Goal: Task Accomplishment & Management: Use online tool/utility

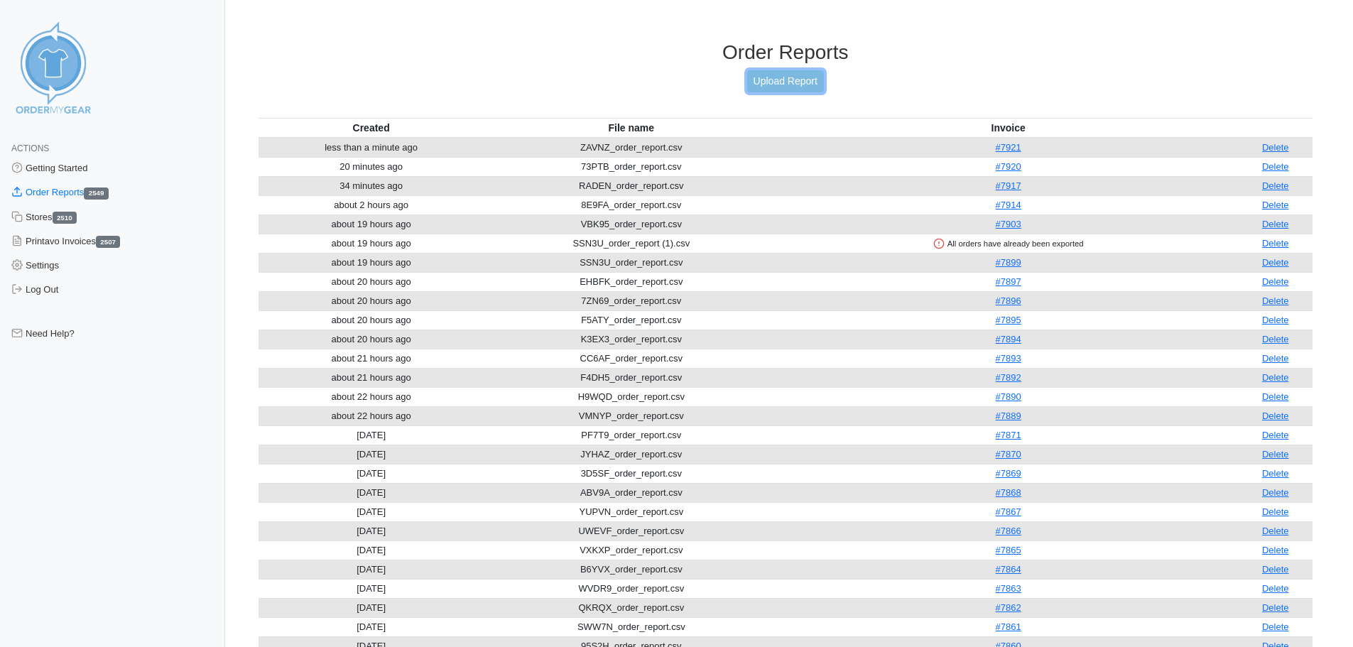
click at [788, 87] on link "Upload Report" at bounding box center [785, 81] width 77 height 22
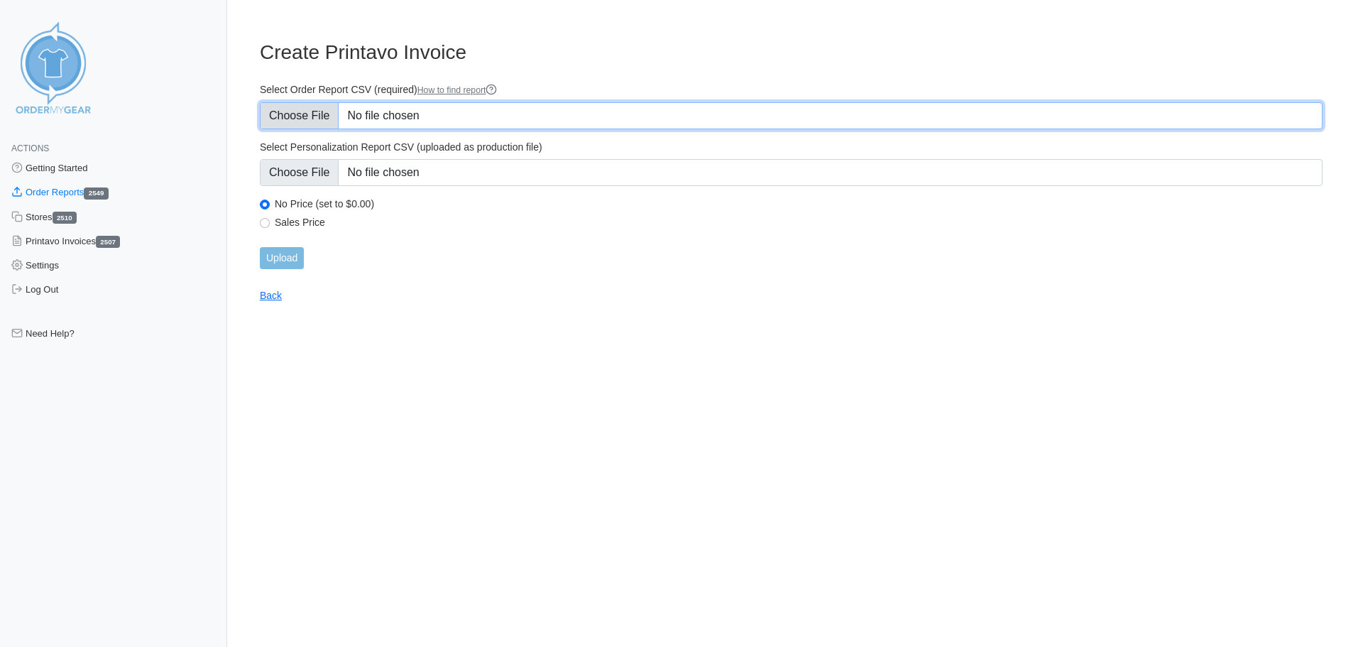
click at [312, 109] on input "Select Order Report CSV (required) How to find report" at bounding box center [791, 115] width 1063 height 27
type input "C:\fakepath\2TDE2_order_report.csv"
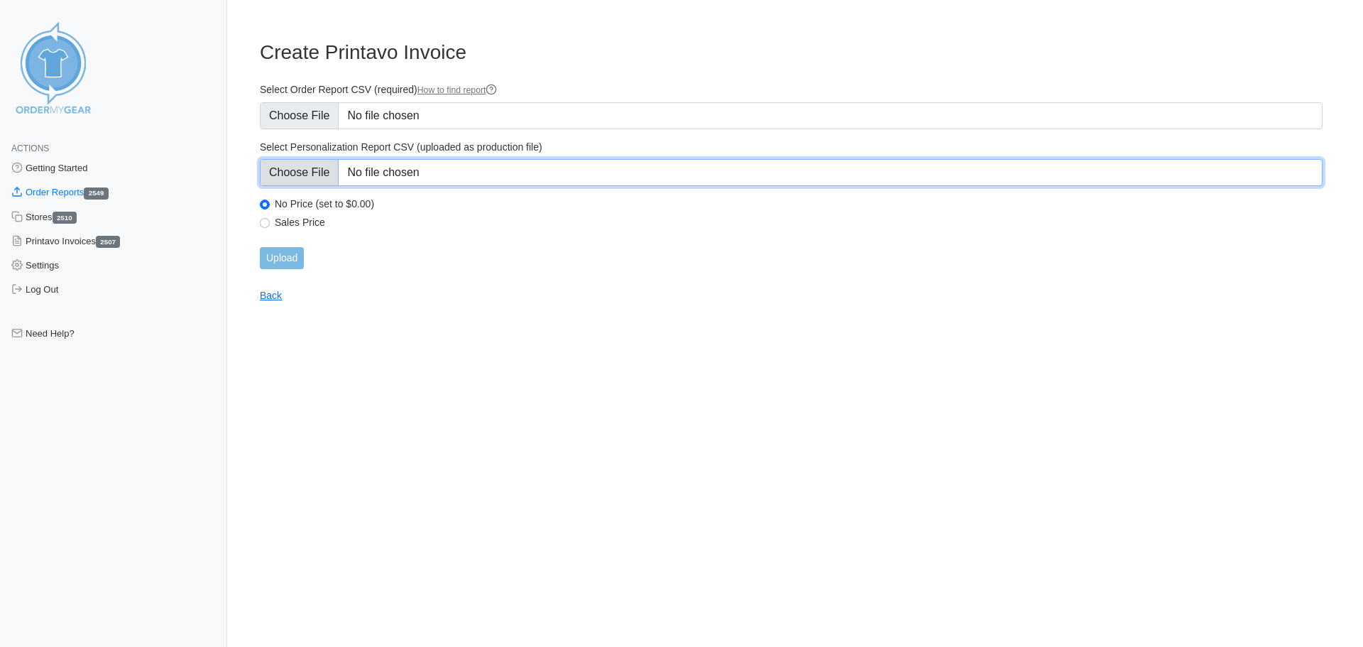
click at [307, 170] on input "Select Personalization Report CSV (uploaded as production file)" at bounding box center [791, 172] width 1063 height 27
type input "C:\fakepath\2TDE2_personalization_report.csv"
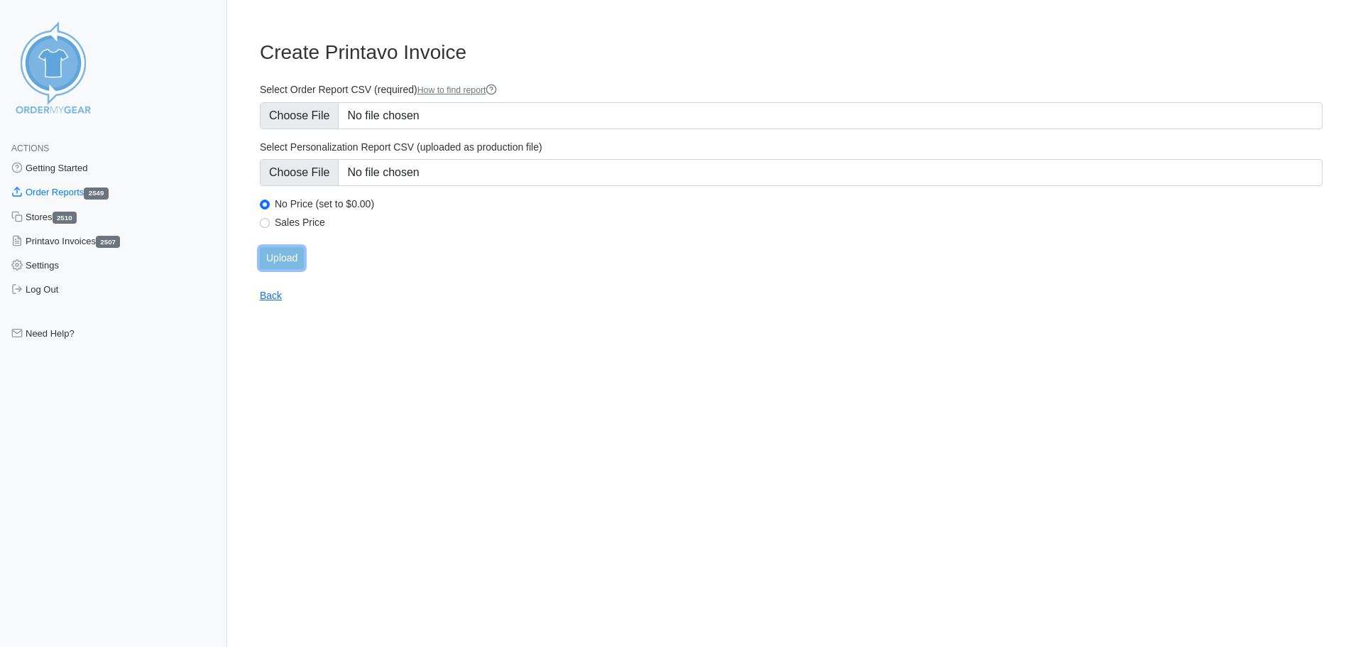
click at [300, 259] on input "Upload" at bounding box center [282, 258] width 44 height 22
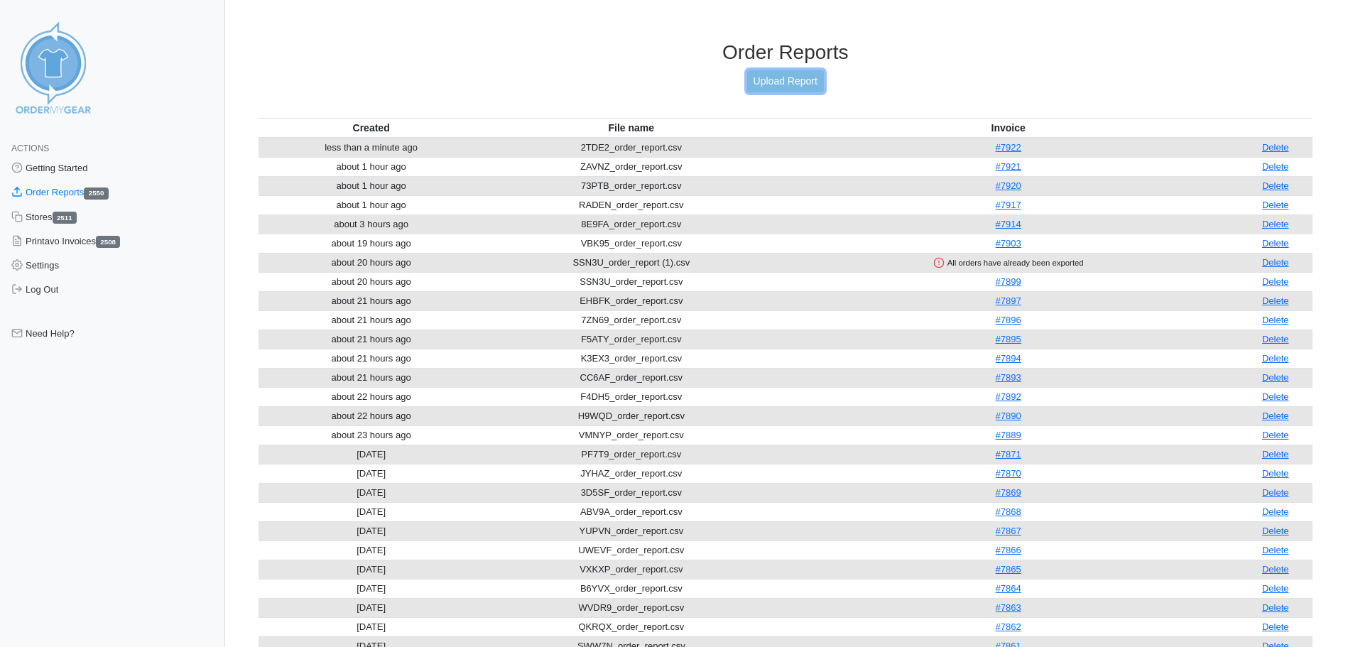
click at [787, 80] on link "Upload Report" at bounding box center [785, 81] width 77 height 22
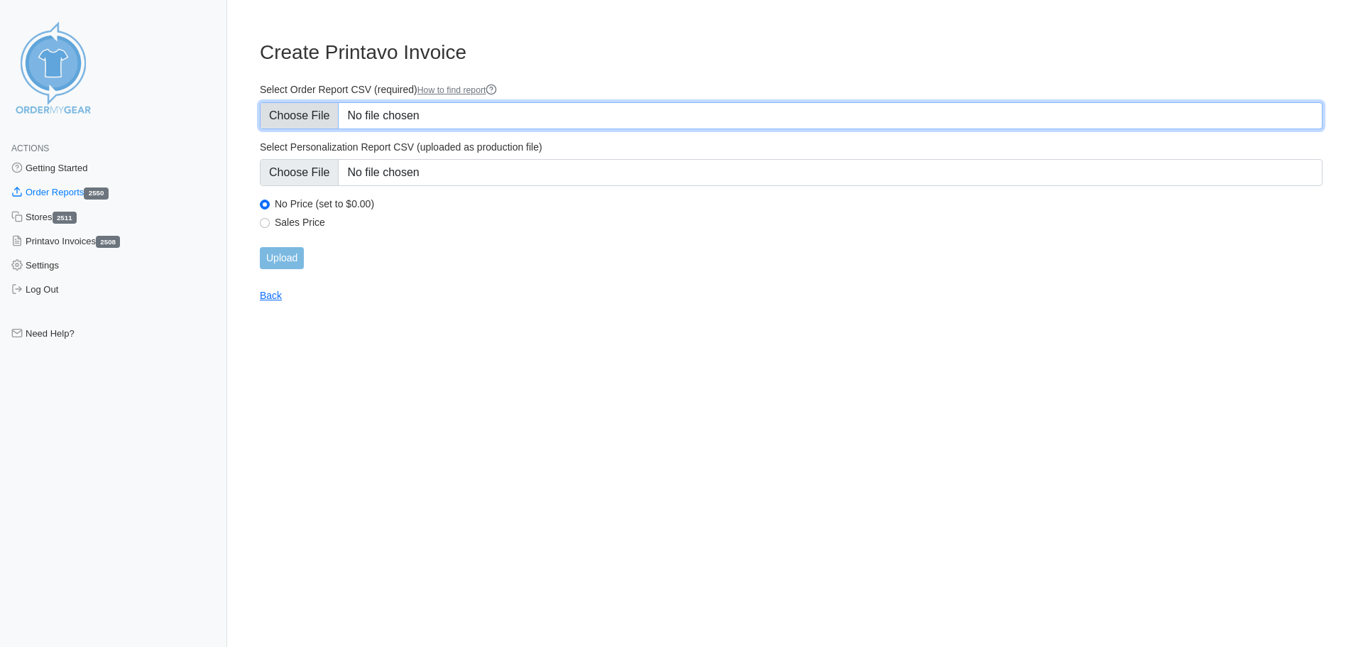
click at [299, 118] on input "Select Order Report CSV (required) How to find report" at bounding box center [791, 115] width 1063 height 27
type input "C:\fakepath\8E9FA_order_report (1).csv"
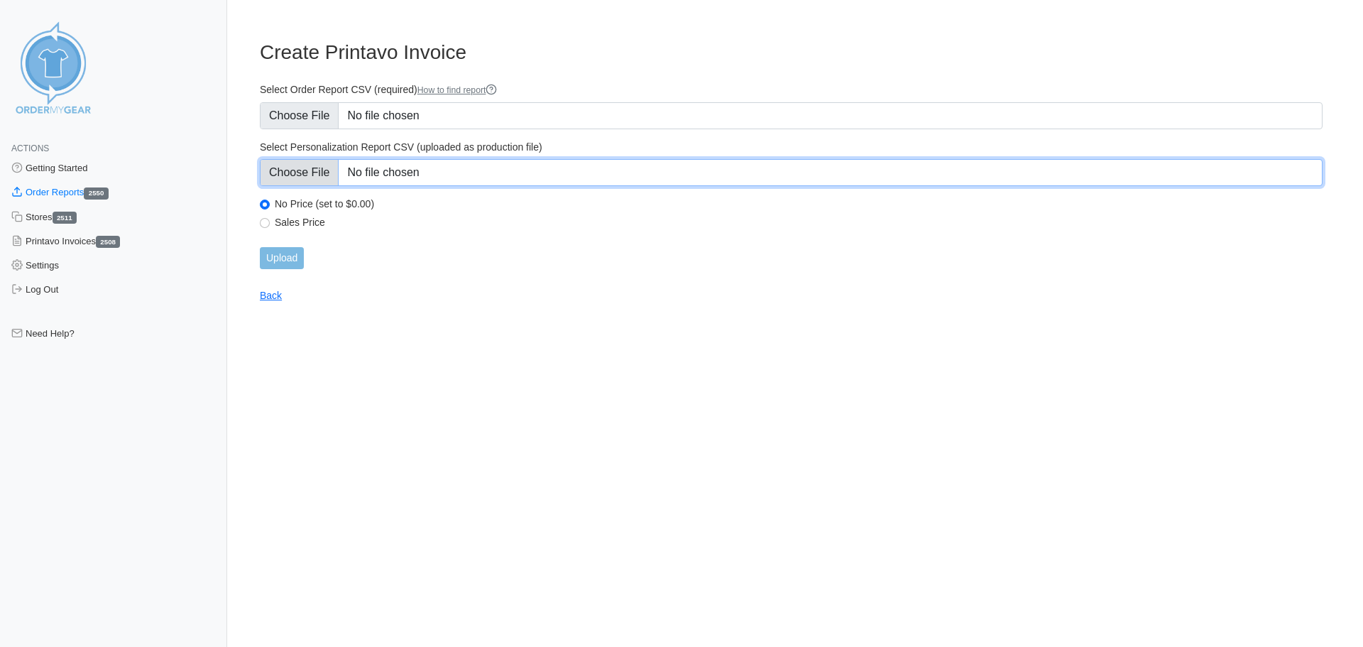
click at [302, 178] on input "Select Personalization Report CSV (uploaded as production file)" at bounding box center [791, 172] width 1063 height 27
type input "C:\fakepath\8E9FA_personalization_report (1).csv"
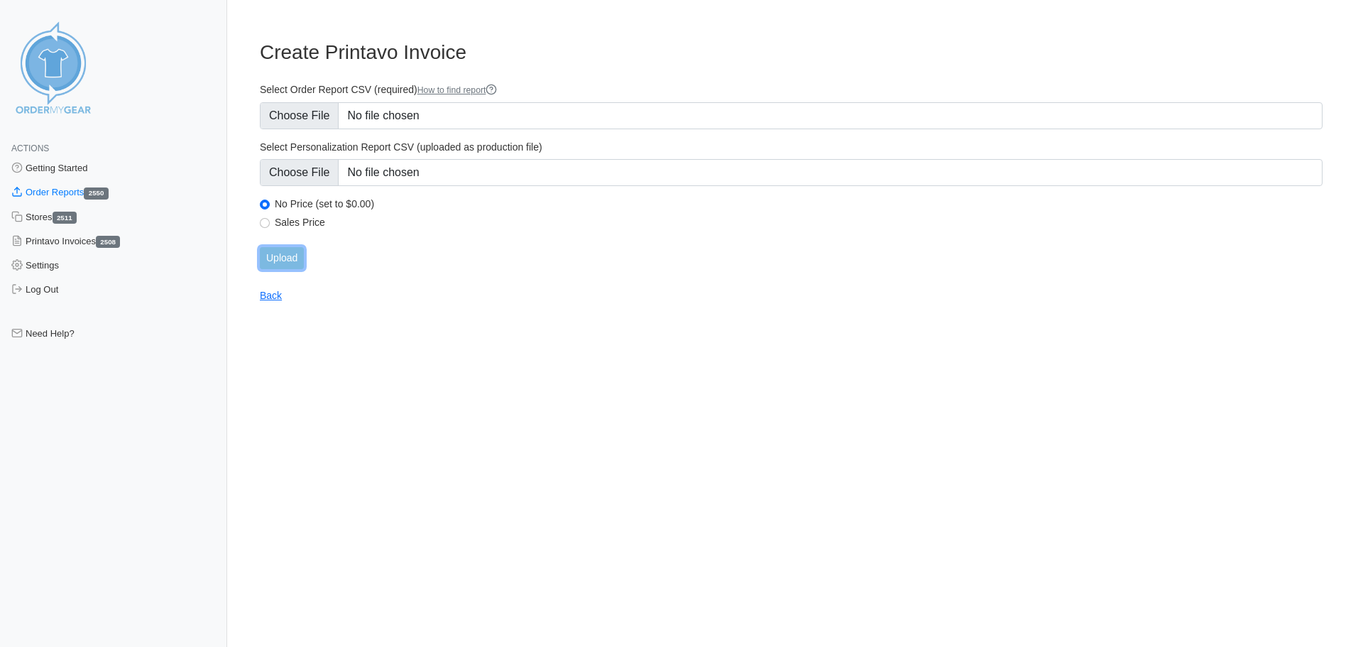
click at [284, 267] on input "Upload" at bounding box center [282, 258] width 44 height 22
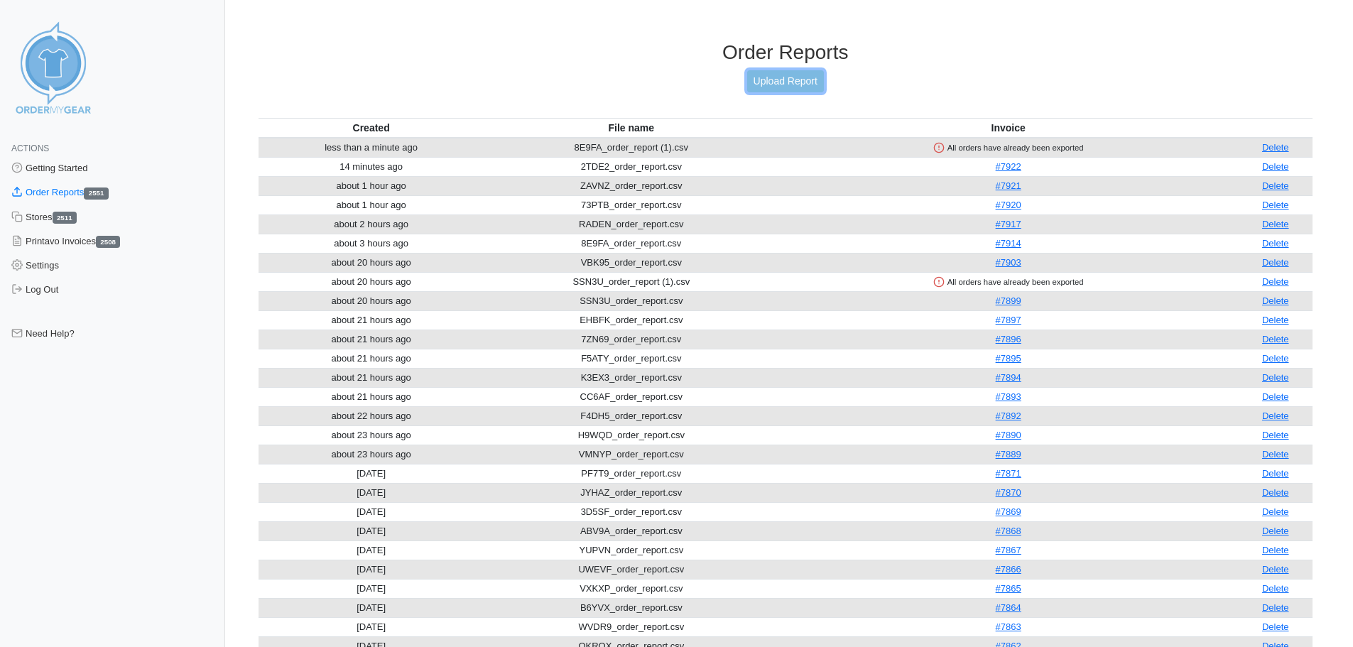
click at [770, 82] on link "Upload Report" at bounding box center [785, 81] width 77 height 22
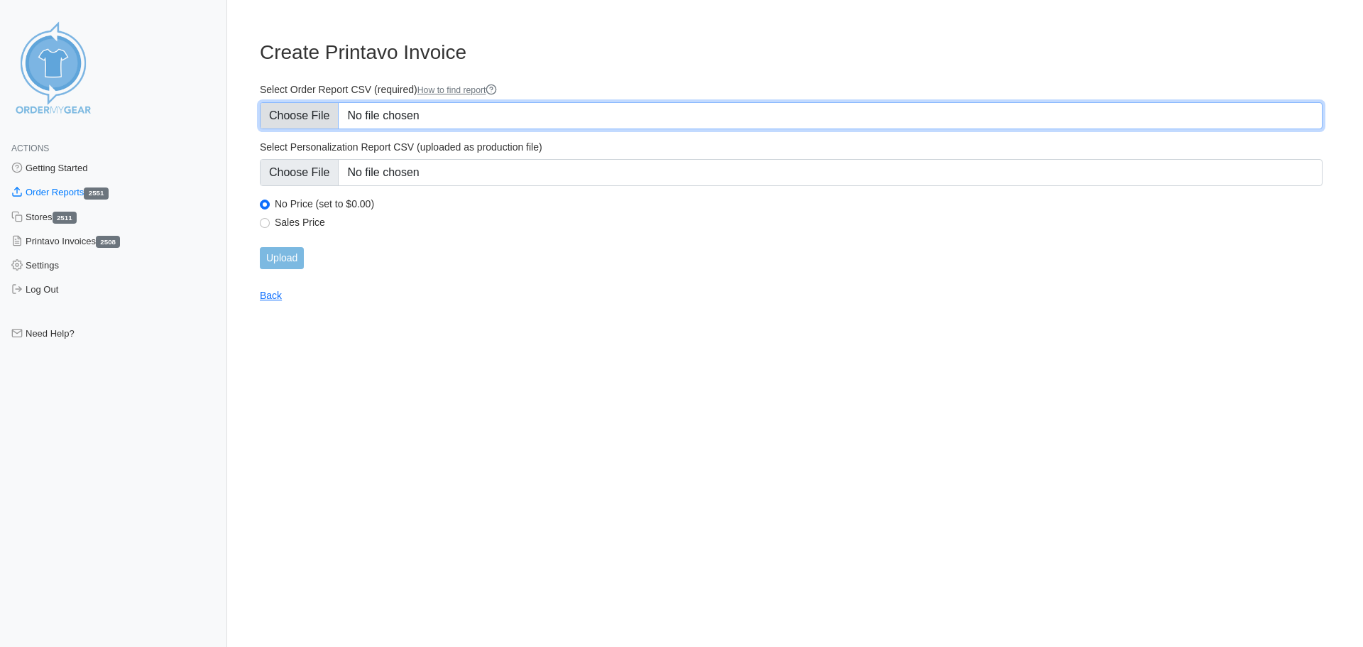
click at [289, 114] on input "Select Order Report CSV (required) How to find report" at bounding box center [791, 115] width 1063 height 27
type input "C:\fakepath\K3EX3_order_report (1).csv"
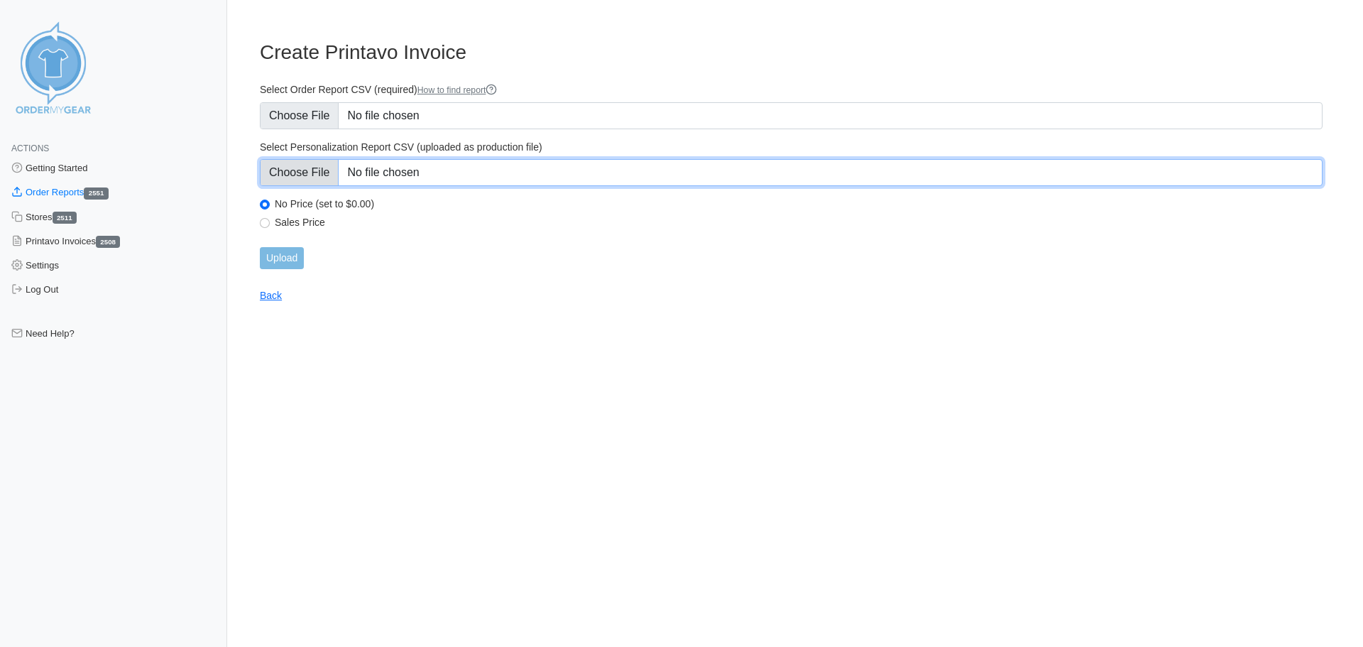
click at [307, 173] on input "Select Personalization Report CSV (uploaded as production file)" at bounding box center [791, 172] width 1063 height 27
type input "C:\fakepath\K3EX3_personalization_report (1).csv"
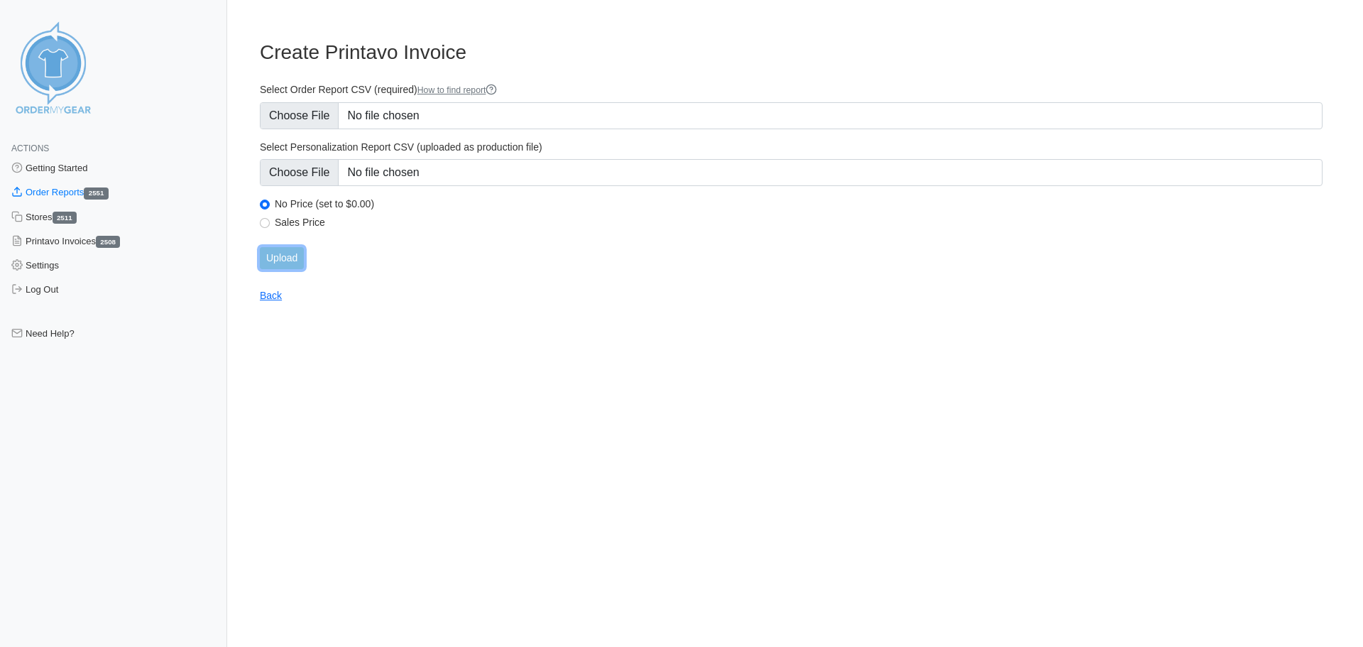
click at [292, 258] on input "Upload" at bounding box center [282, 258] width 44 height 22
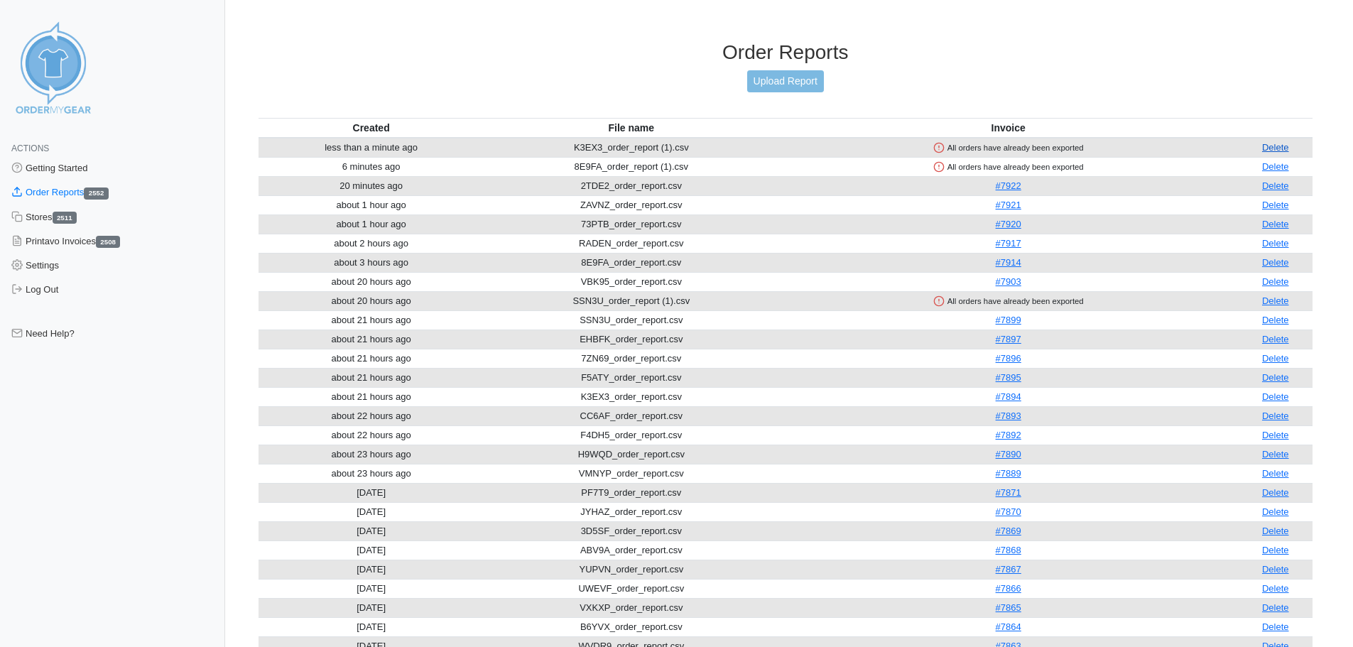
click at [1273, 147] on link "Delete" at bounding box center [1275, 147] width 27 height 11
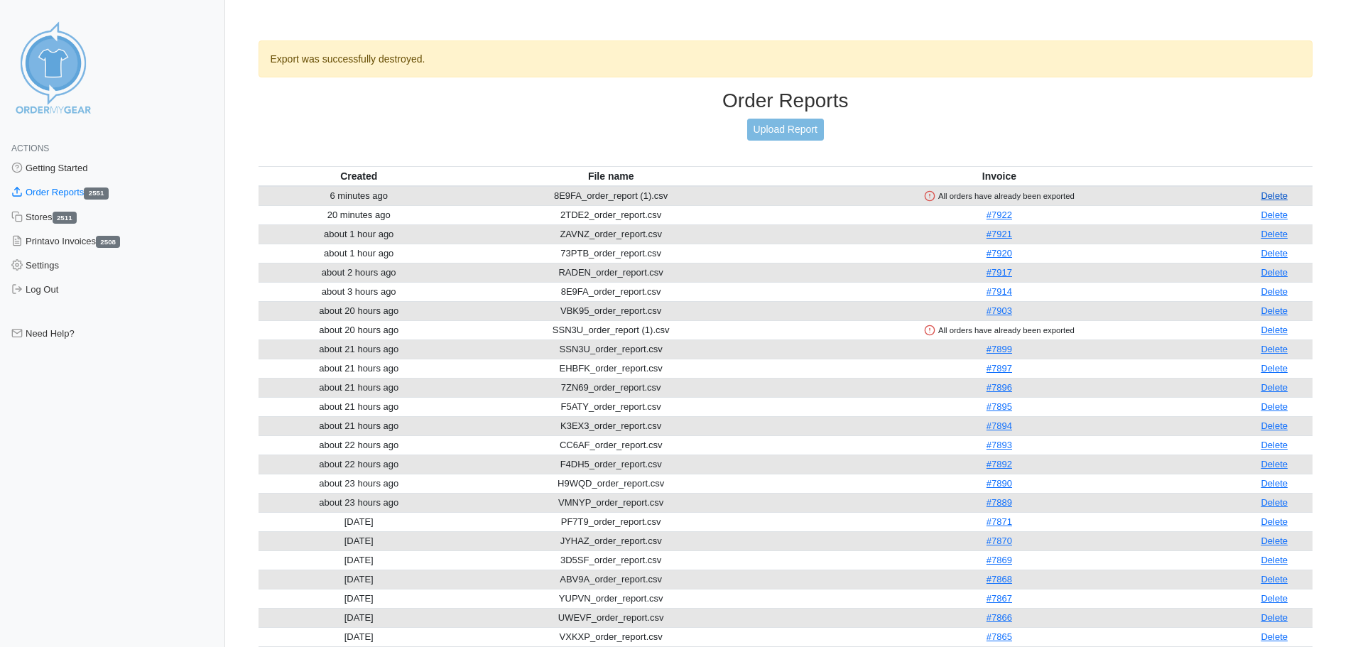
click at [1280, 200] on link "Delete" at bounding box center [1273, 195] width 27 height 11
click at [1277, 313] on link "Delete" at bounding box center [1273, 310] width 27 height 11
click at [760, 133] on link "Upload Report" at bounding box center [785, 130] width 77 height 22
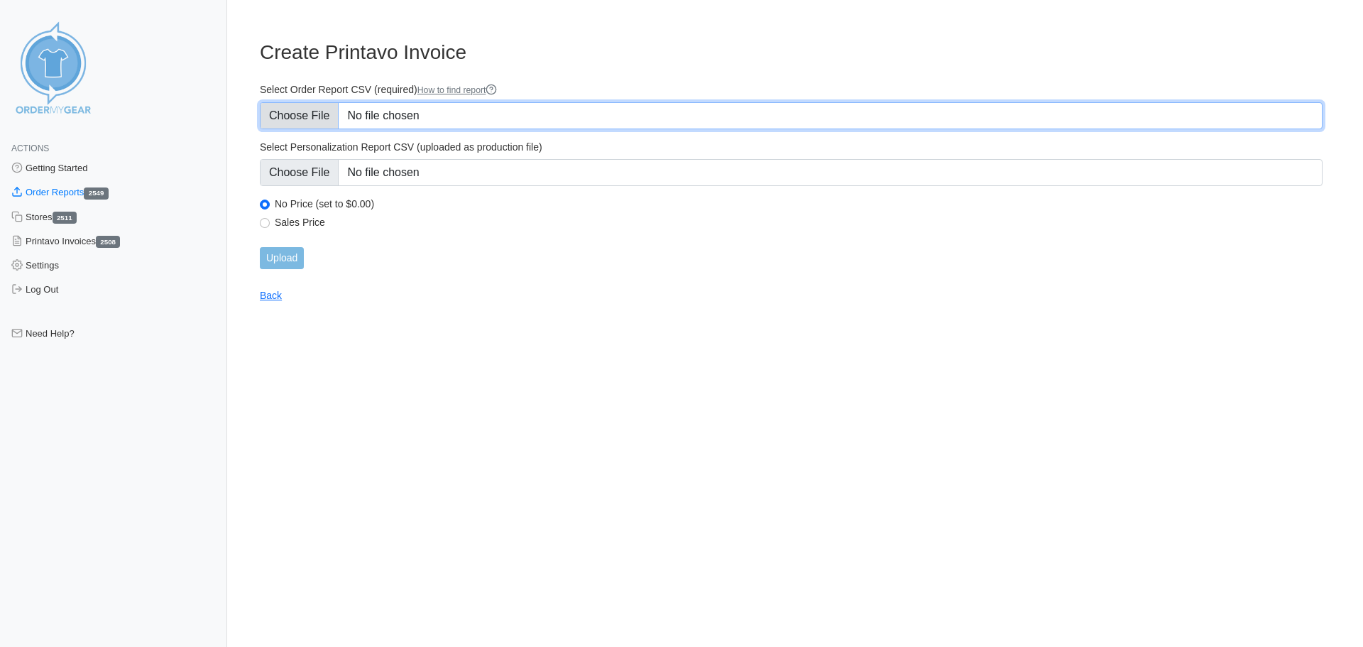
click at [303, 120] on input "Select Order Report CSV (required) How to find report" at bounding box center [791, 115] width 1063 height 27
type input "C:\fakepath\CH24J_order_report.csv"
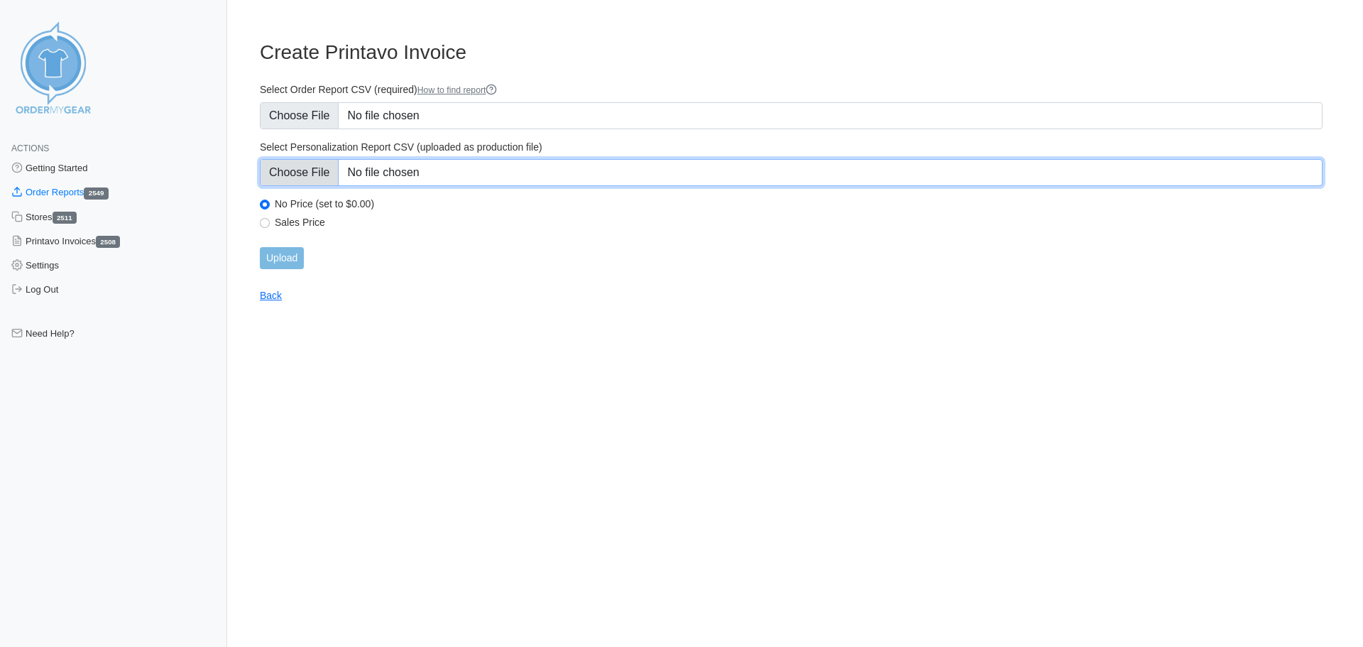
click at [319, 178] on input "Select Personalization Report CSV (uploaded as production file)" at bounding box center [791, 172] width 1063 height 27
type input "C:\fakepath\CH24J_personalization_report.csv"
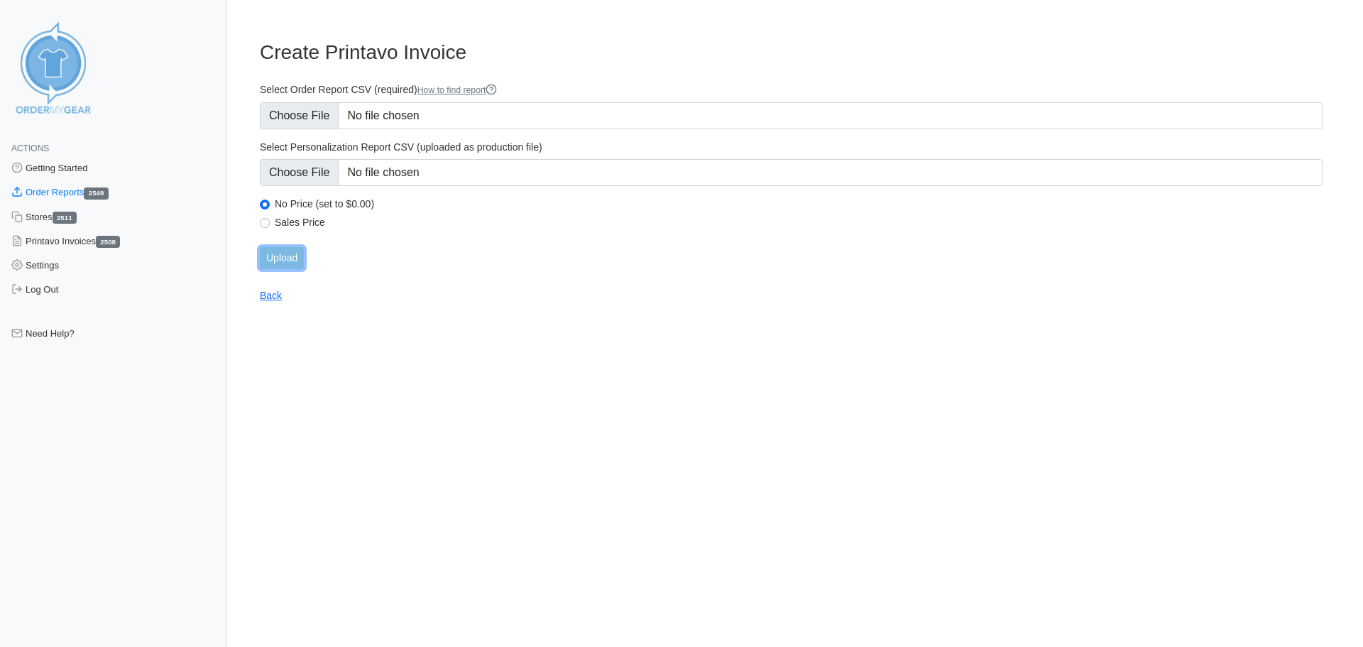
click at [290, 258] on input "Upload" at bounding box center [282, 258] width 44 height 22
